Goal: Information Seeking & Learning: Learn about a topic

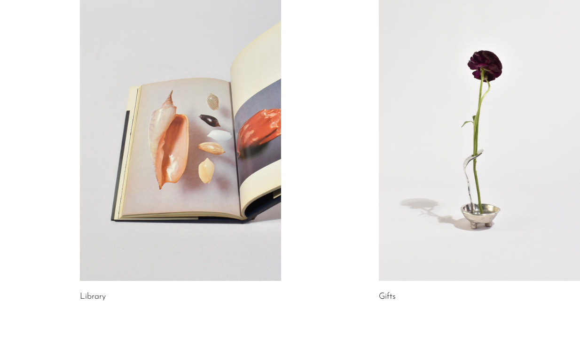
scroll to position [511, 0]
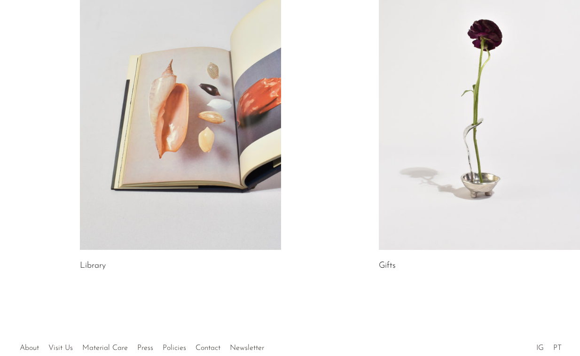
click at [140, 133] on link at bounding box center [180, 109] width 201 height 282
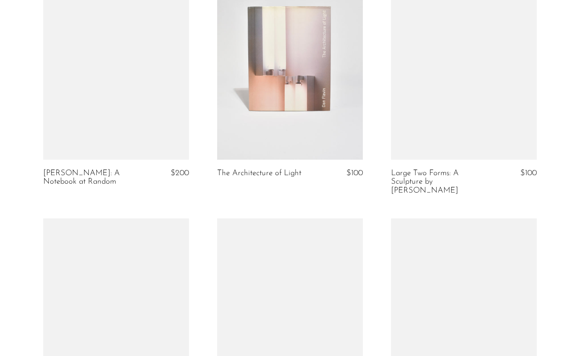
scroll to position [1131, 0]
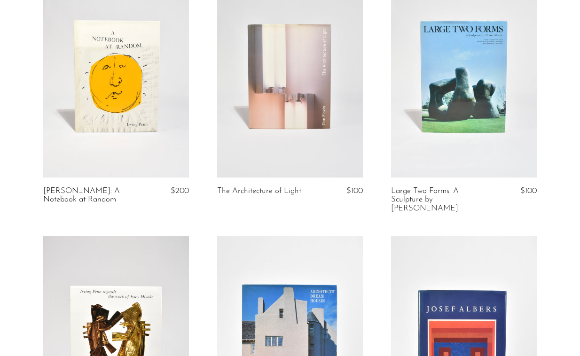
click at [128, 136] on link at bounding box center [116, 75] width 146 height 204
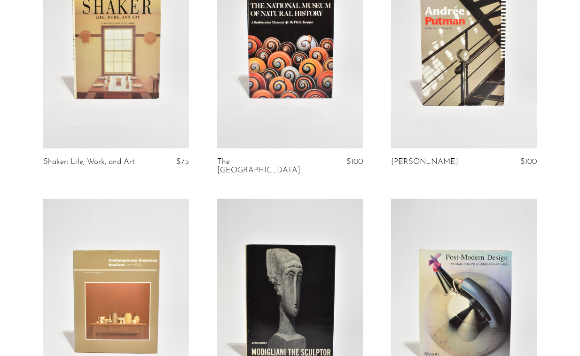
scroll to position [0, 0]
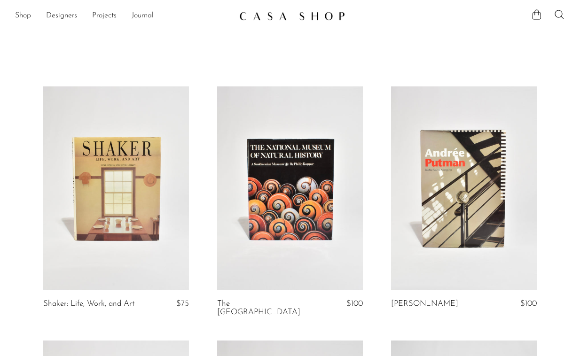
click at [282, 16] on img at bounding box center [292, 15] width 106 height 9
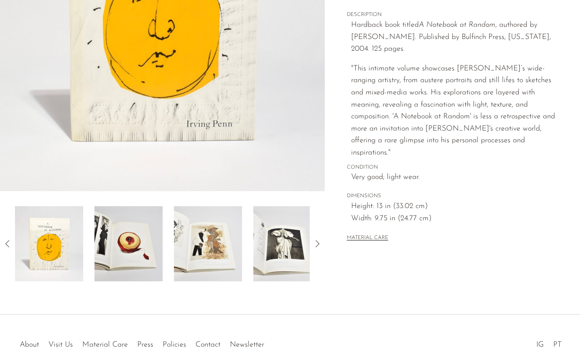
scroll to position [251, 0]
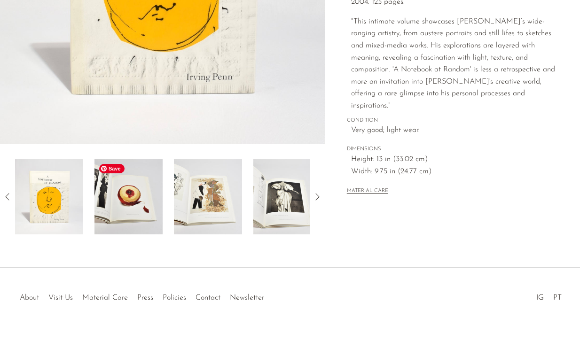
click at [115, 200] on img at bounding box center [128, 196] width 68 height 75
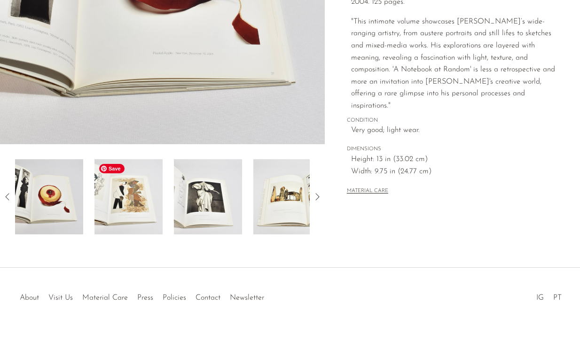
scroll to position [109, 0]
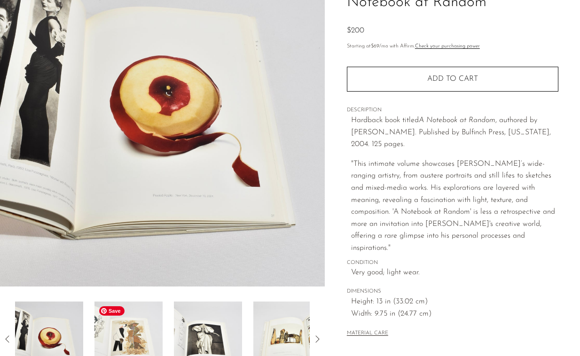
click at [120, 317] on img at bounding box center [128, 339] width 68 height 75
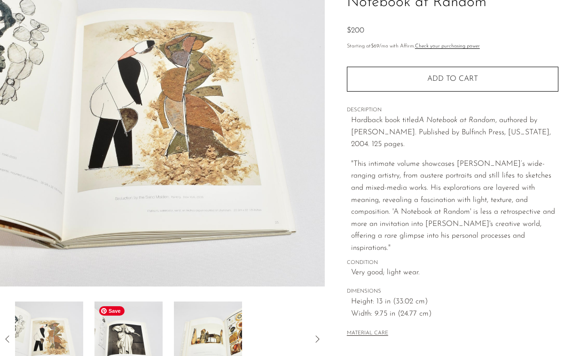
click at [148, 334] on img at bounding box center [128, 339] width 68 height 75
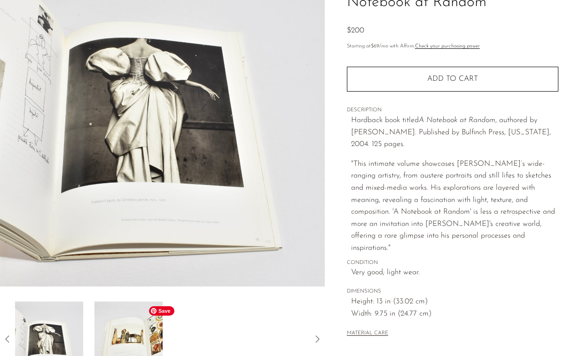
click at [160, 335] on img at bounding box center [128, 339] width 68 height 75
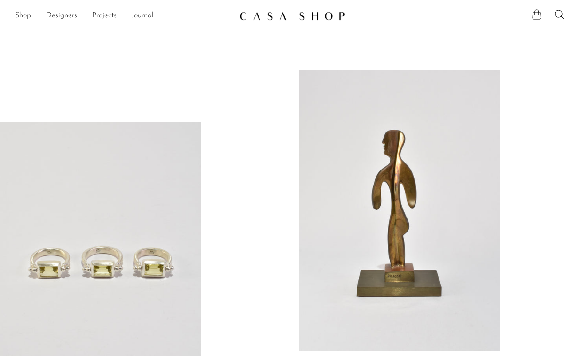
click at [30, 14] on link "Shop" at bounding box center [23, 16] width 16 height 12
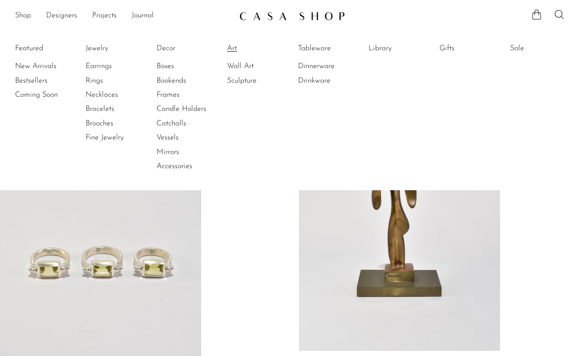
click at [235, 46] on link "Art" at bounding box center [262, 48] width 71 height 10
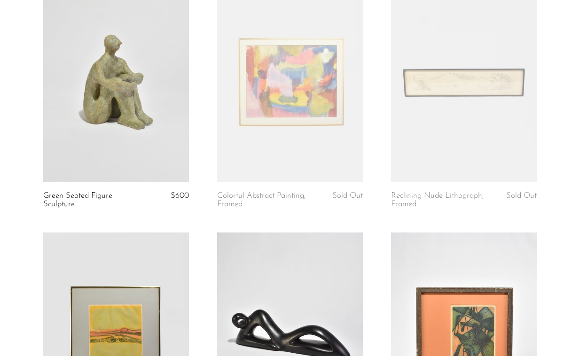
scroll to position [102, 0]
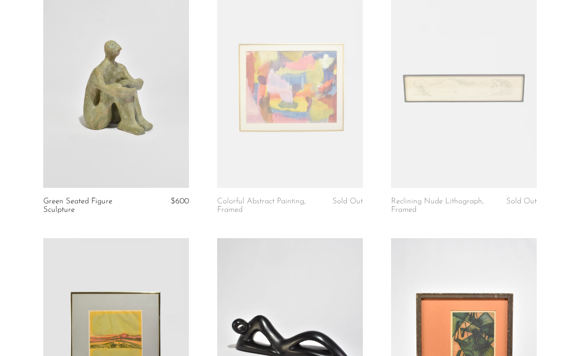
click at [398, 179] on link at bounding box center [464, 86] width 146 height 204
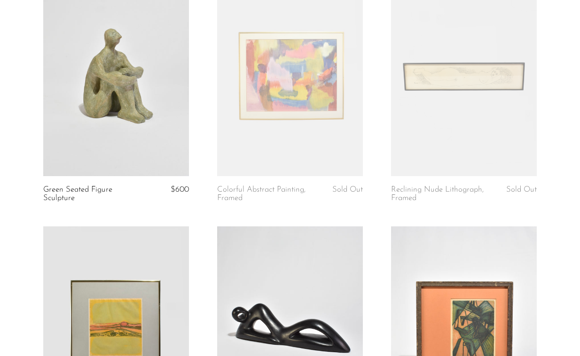
scroll to position [0, 0]
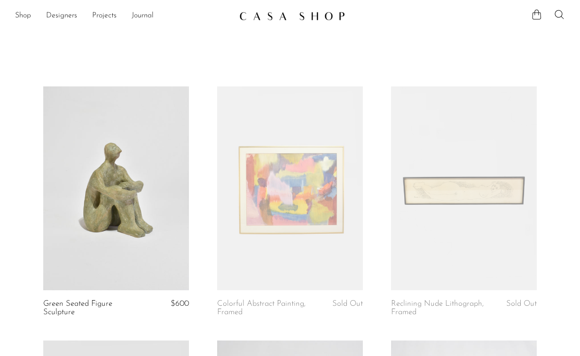
click at [258, 227] on link at bounding box center [290, 188] width 146 height 204
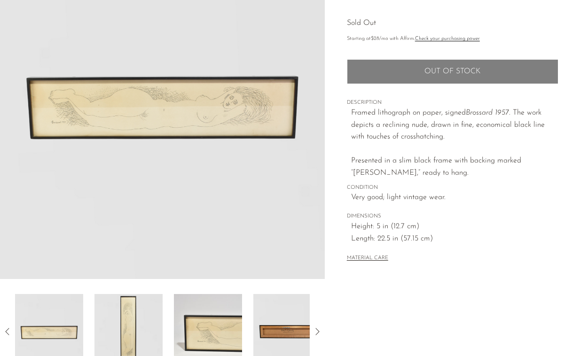
scroll to position [118, 0]
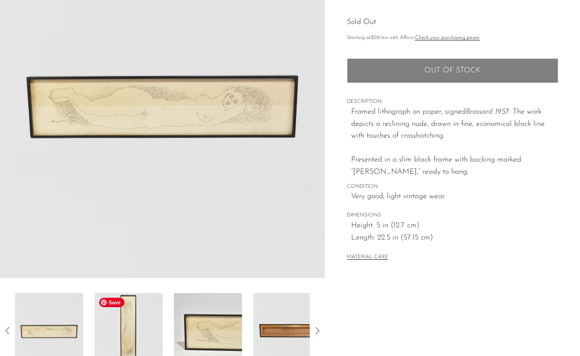
click at [138, 338] on img at bounding box center [128, 330] width 68 height 75
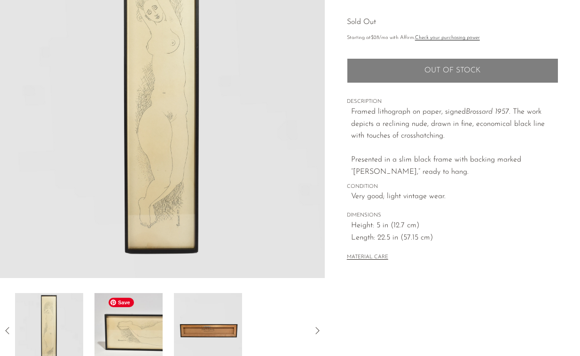
click at [138, 337] on img at bounding box center [128, 330] width 68 height 75
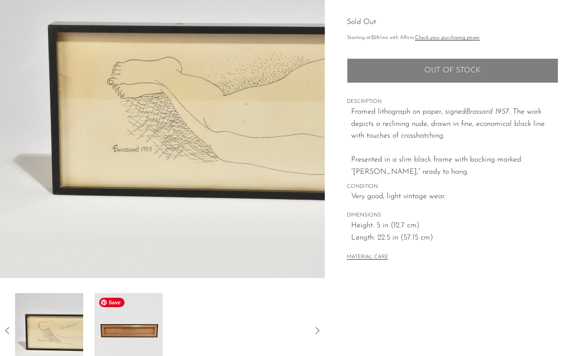
click at [138, 337] on img at bounding box center [128, 330] width 68 height 75
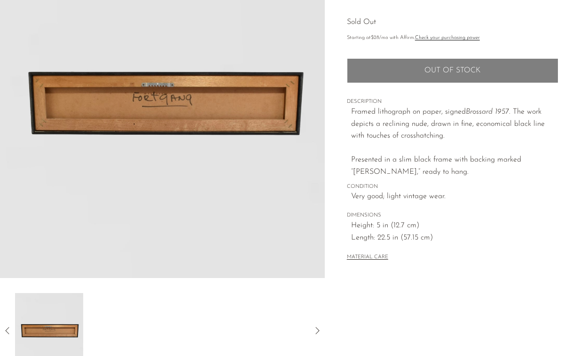
click at [138, 337] on div at bounding box center [162, 330] width 295 height 75
click at [58, 323] on img at bounding box center [49, 330] width 68 height 75
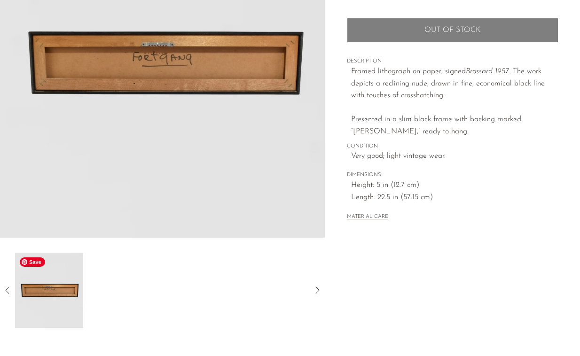
scroll to position [171, 0]
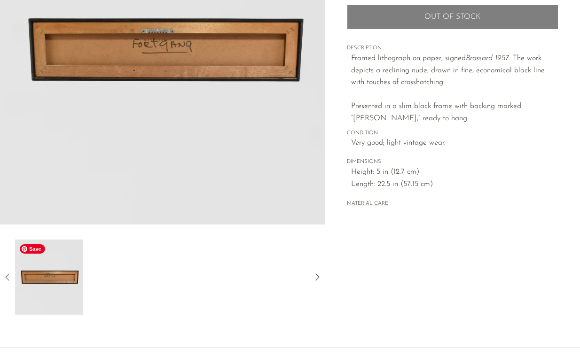
click at [8, 287] on div at bounding box center [162, 277] width 325 height 75
click at [9, 277] on icon at bounding box center [7, 277] width 11 height 11
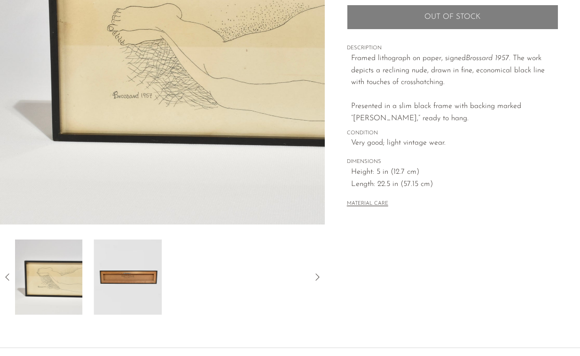
click at [9, 277] on icon at bounding box center [7, 277] width 11 height 11
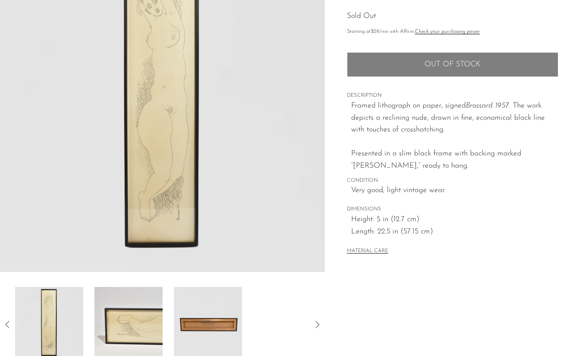
scroll to position [66, 0]
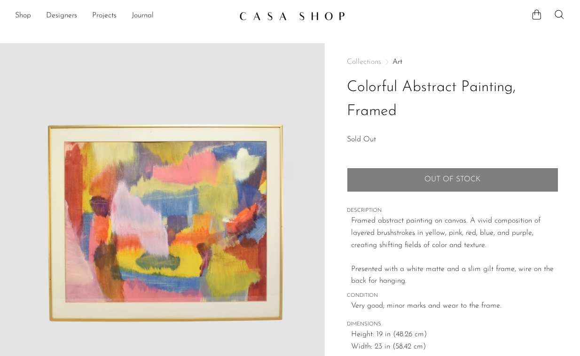
scroll to position [256, 0]
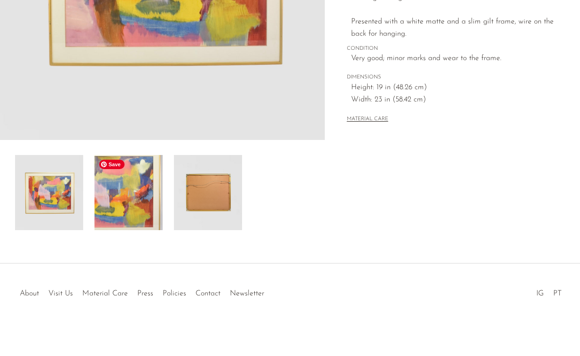
click at [134, 206] on img at bounding box center [128, 192] width 68 height 75
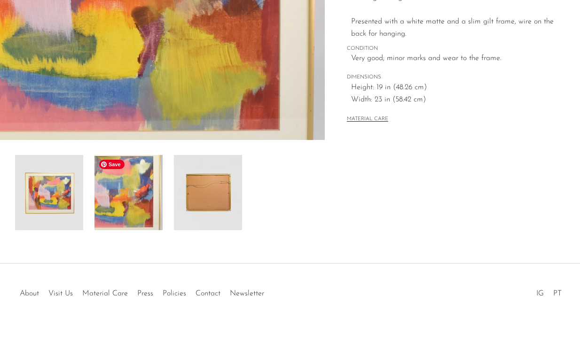
scroll to position [0, 0]
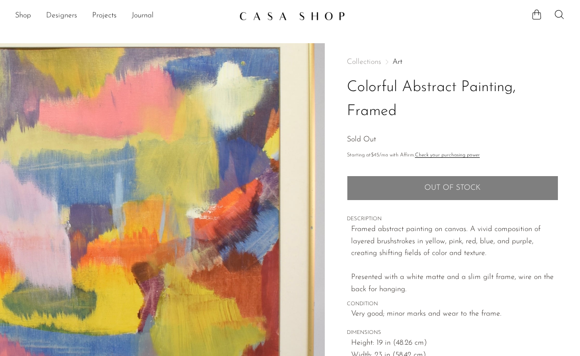
click at [59, 17] on link "Designers" at bounding box center [61, 16] width 31 height 12
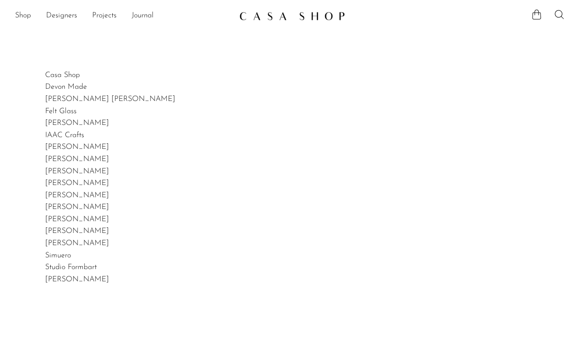
click at [33, 12] on ul "Shop Featured New Arrivals Bestsellers Coming Soon Jewelry Jewelry All Earrings…" at bounding box center [123, 16] width 217 height 16
click at [27, 16] on link "Shop" at bounding box center [23, 16] width 16 height 12
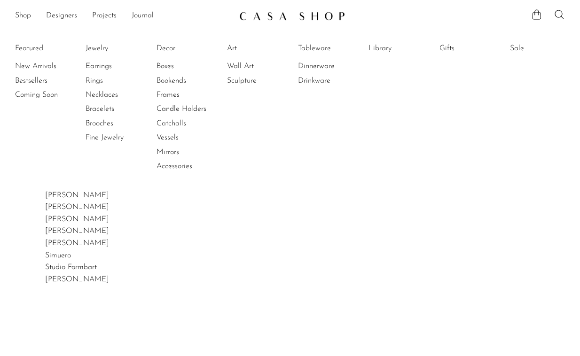
click at [39, 46] on li "Featured New Arrivals Bestsellers Coming Soon" at bounding box center [42, 107] width 55 height 136
click at [34, 47] on li "Featured New Arrivals Bestsellers Coming Soon" at bounding box center [42, 107] width 55 height 136
click at [39, 66] on link "New Arrivals" at bounding box center [50, 66] width 71 height 10
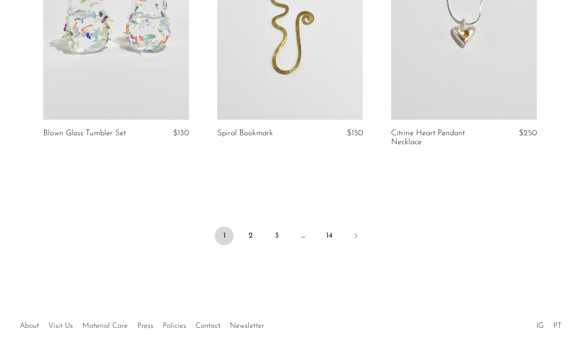
scroll to position [2976, 0]
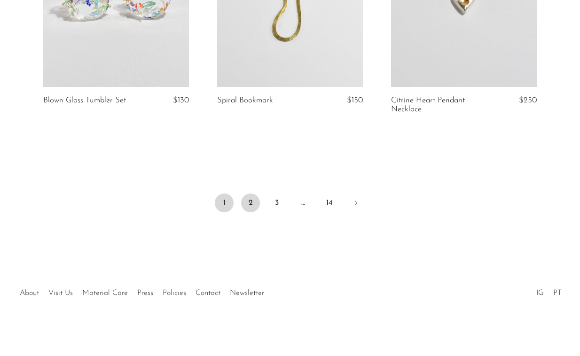
click at [252, 206] on link "2" at bounding box center [250, 203] width 19 height 19
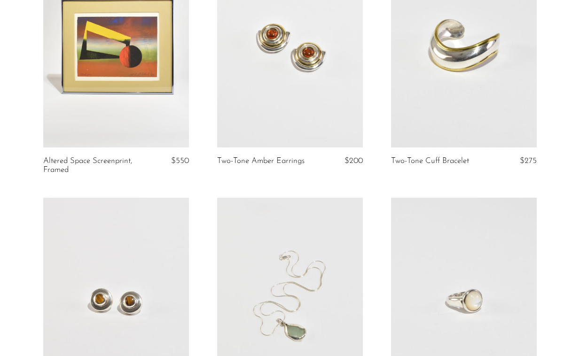
scroll to position [2525, 0]
